Goal: Find specific page/section: Find specific page/section

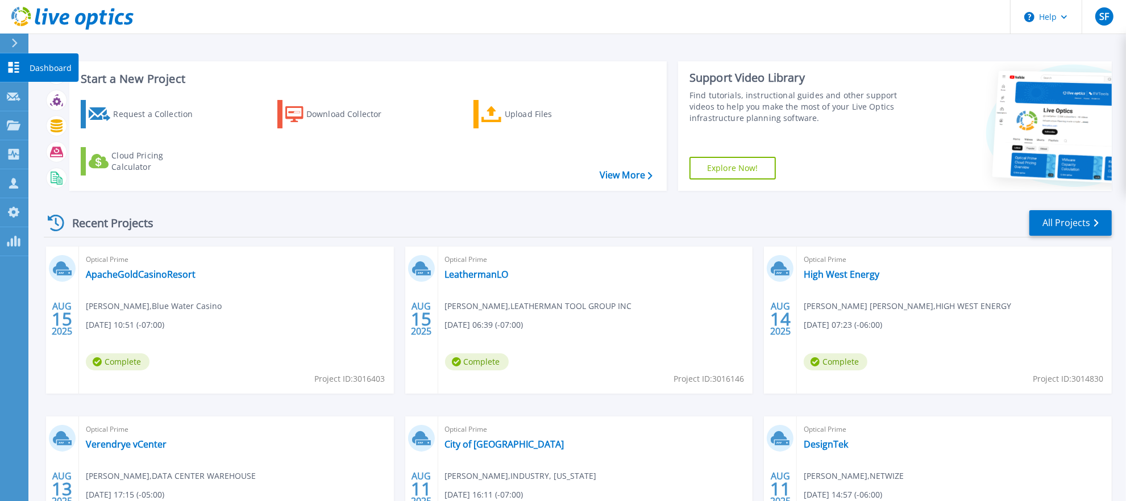
click at [9, 64] on icon at bounding box center [14, 67] width 11 height 11
click at [13, 129] on icon at bounding box center [14, 125] width 14 height 10
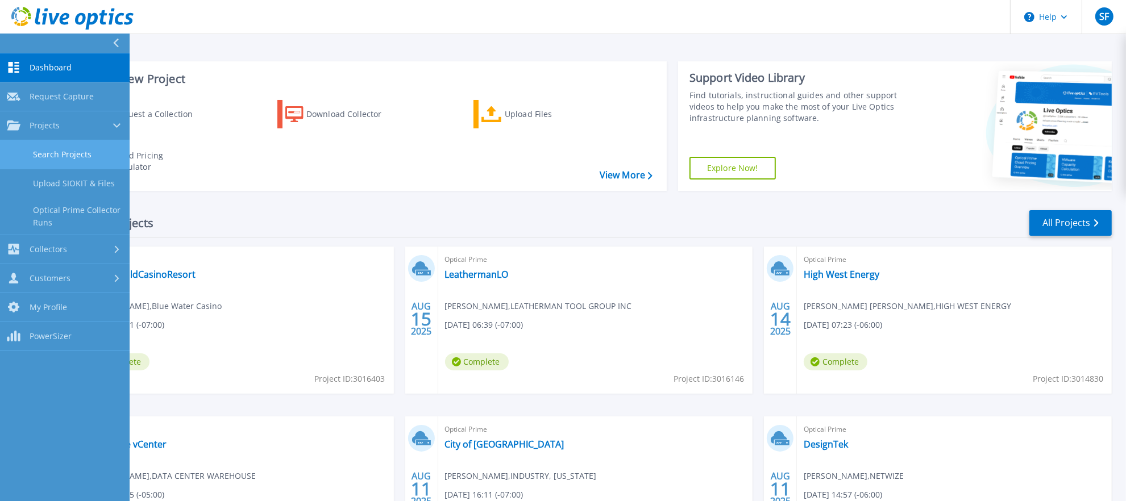
click at [58, 157] on link "Search Projects" at bounding box center [65, 154] width 130 height 29
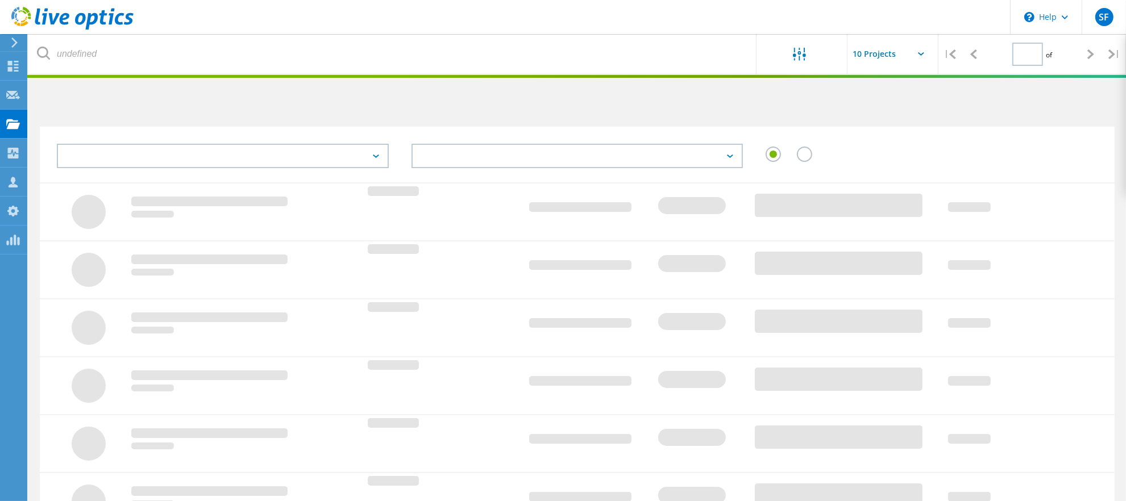
type input "1"
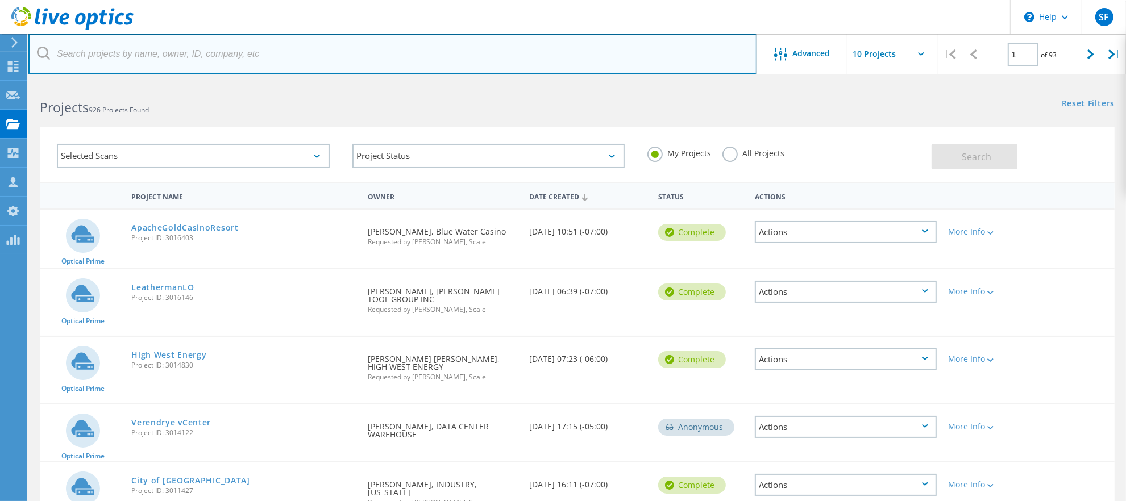
click at [159, 60] on input "text" at bounding box center [392, 54] width 728 height 40
type input "[PERSON_NAME]"
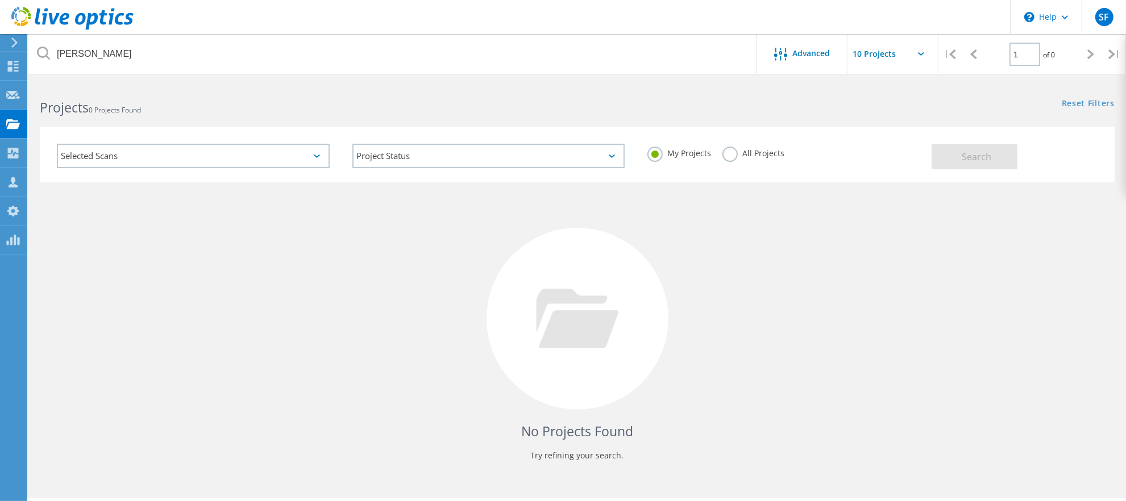
click at [733, 157] on label "All Projects" at bounding box center [753, 152] width 62 height 11
click at [0, 0] on input "All Projects" at bounding box center [0, 0] width 0 height 0
click at [959, 158] on button "Search" at bounding box center [974, 157] width 86 height 26
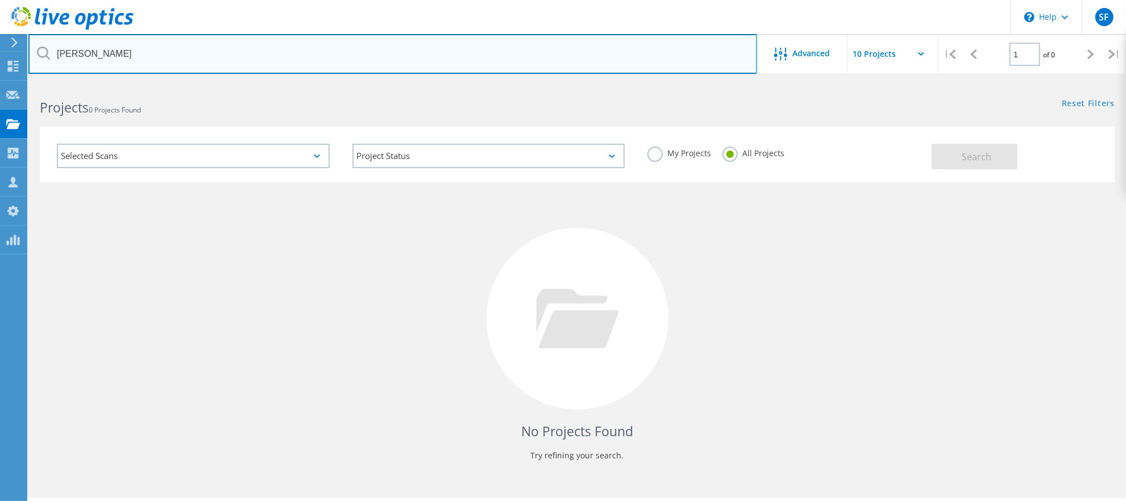
click at [99, 52] on input "[PERSON_NAME]" at bounding box center [392, 54] width 728 height 40
